Goal: Check status: Check status

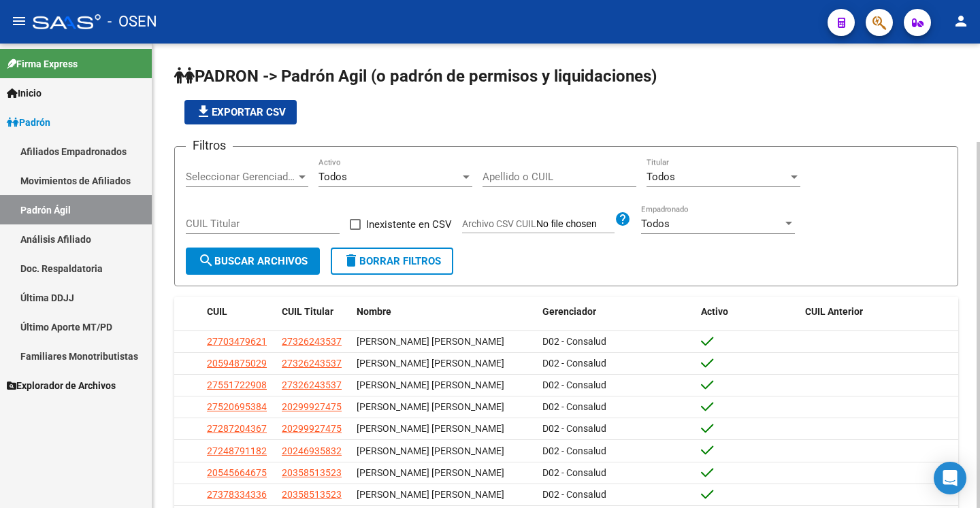
click at [536, 181] on input "Apellido o CUIL" at bounding box center [559, 177] width 154 height 12
click at [272, 261] on span "search Buscar Archivos" at bounding box center [253, 261] width 110 height 12
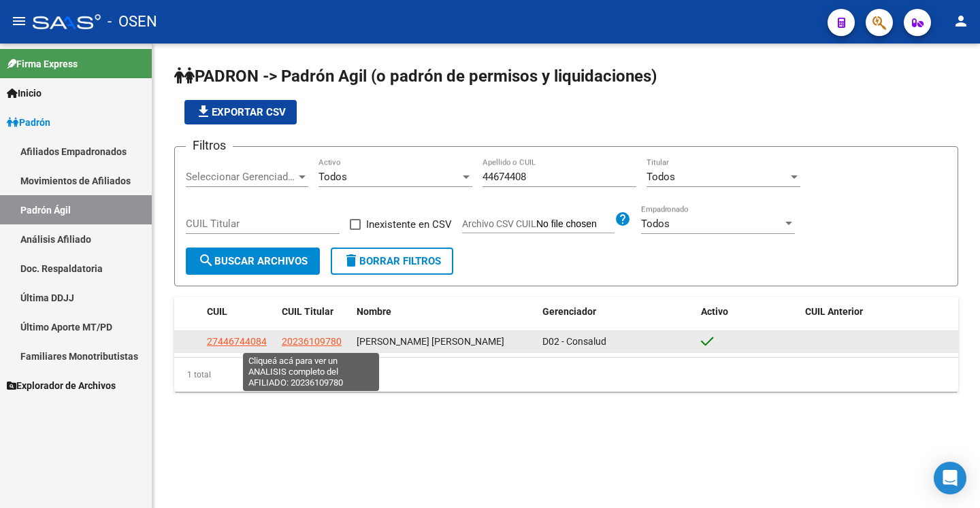
click at [314, 343] on span "20236109780" at bounding box center [312, 341] width 60 height 11
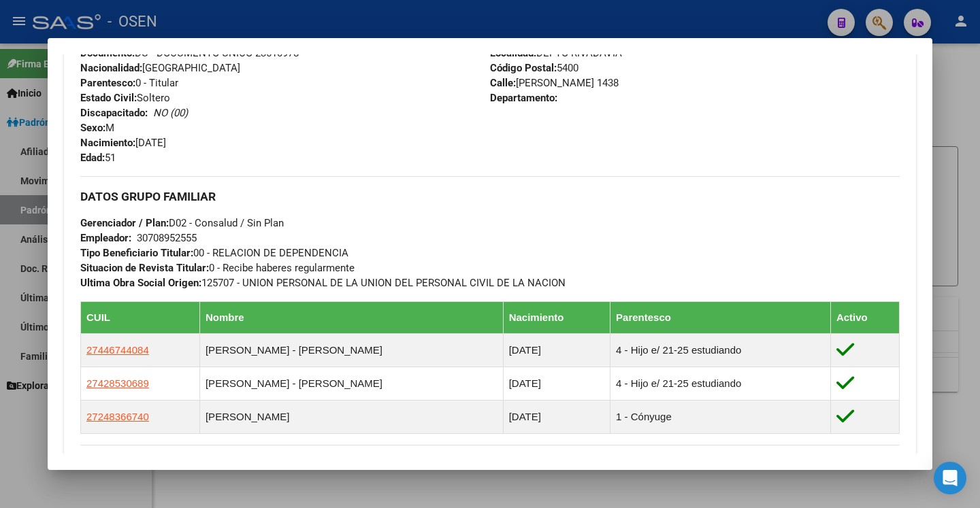
scroll to position [661, 0]
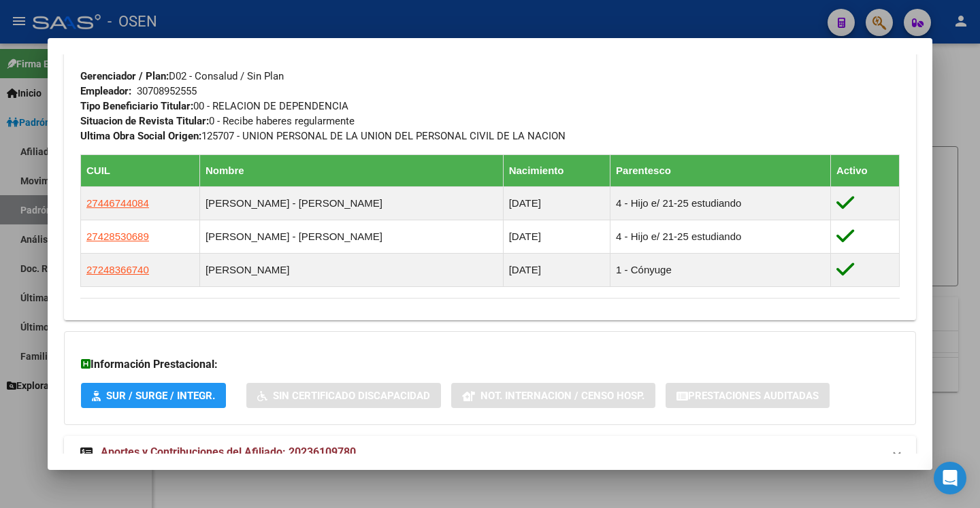
click at [959, 125] on div at bounding box center [490, 254] width 980 height 508
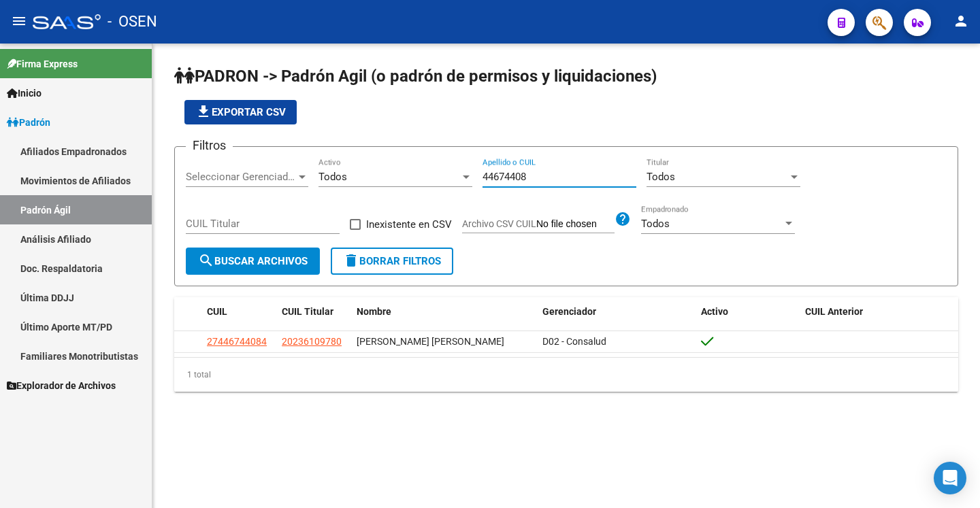
click at [557, 174] on input "44674408" at bounding box center [559, 177] width 154 height 12
paste input "20236109780"
type input "20236109780"
click at [263, 268] on button "search Buscar Archivos" at bounding box center [253, 261] width 134 height 27
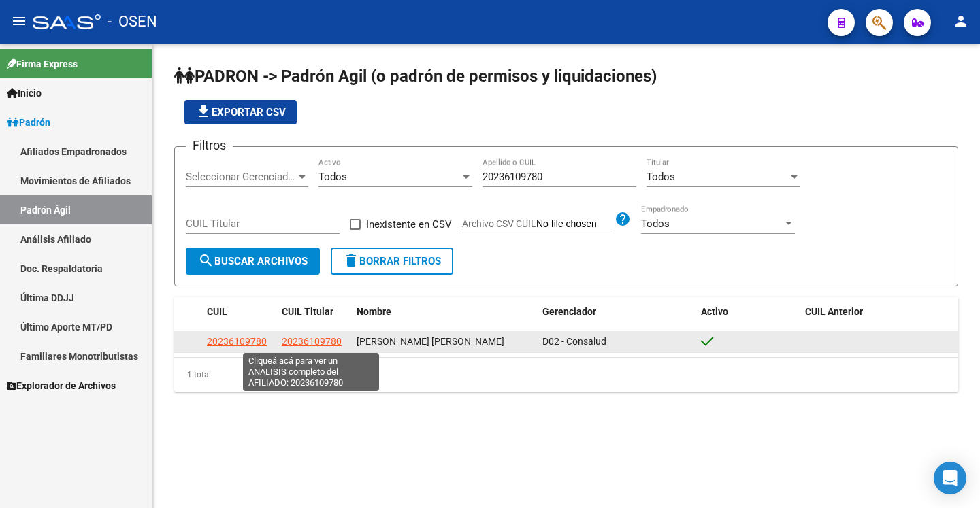
click at [308, 341] on span "20236109780" at bounding box center [312, 341] width 60 height 11
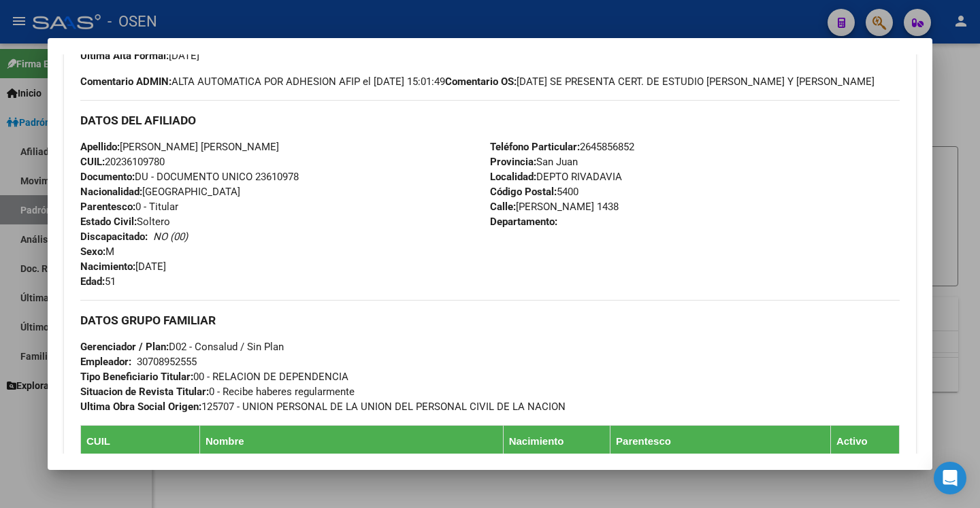
scroll to position [733, 0]
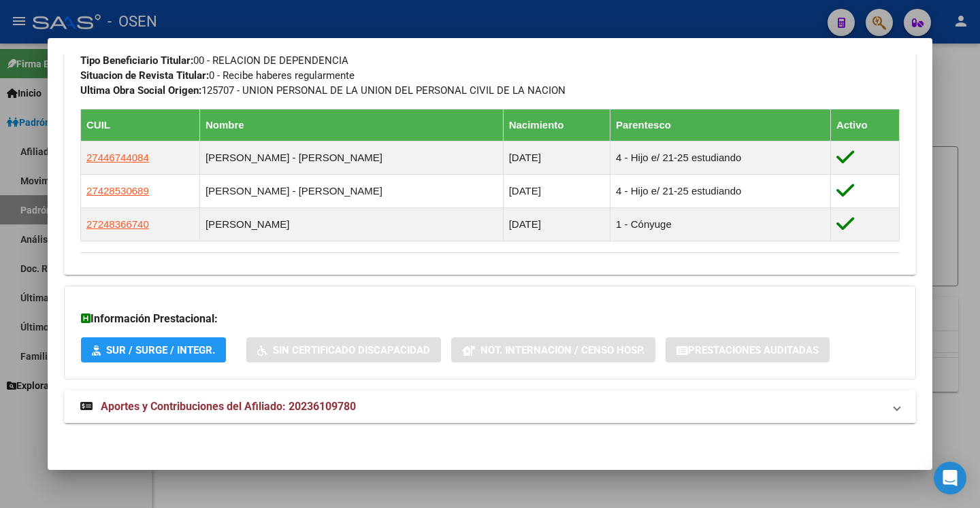
click at [349, 414] on strong "Aportes y Contribuciones del Afiliado: 20236109780" at bounding box center [218, 407] width 276 height 16
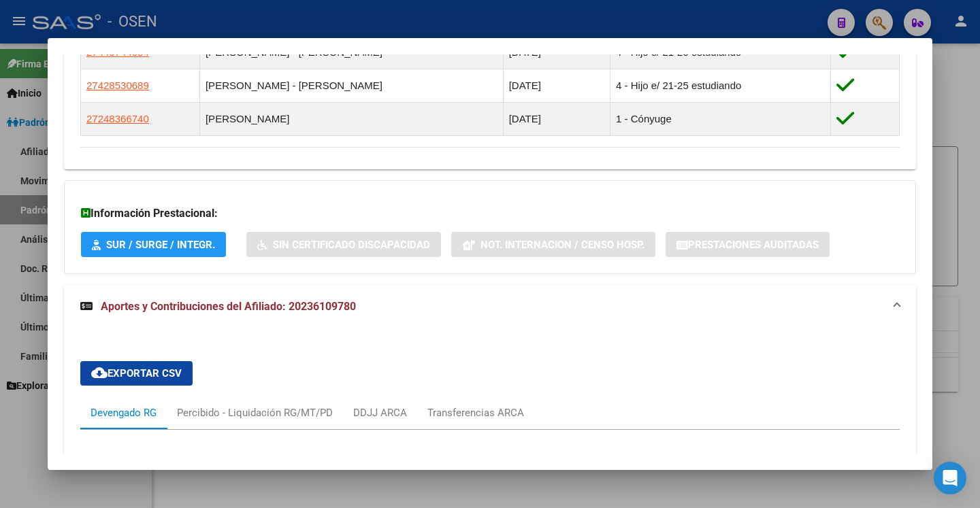
scroll to position [1180, 0]
